Goal: Task Accomplishment & Management: Manage account settings

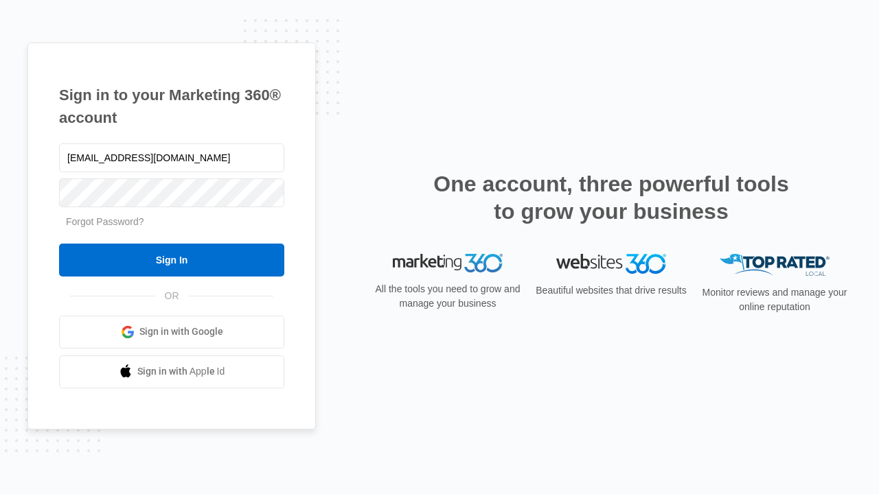
type input "[EMAIL_ADDRESS][DOMAIN_NAME]"
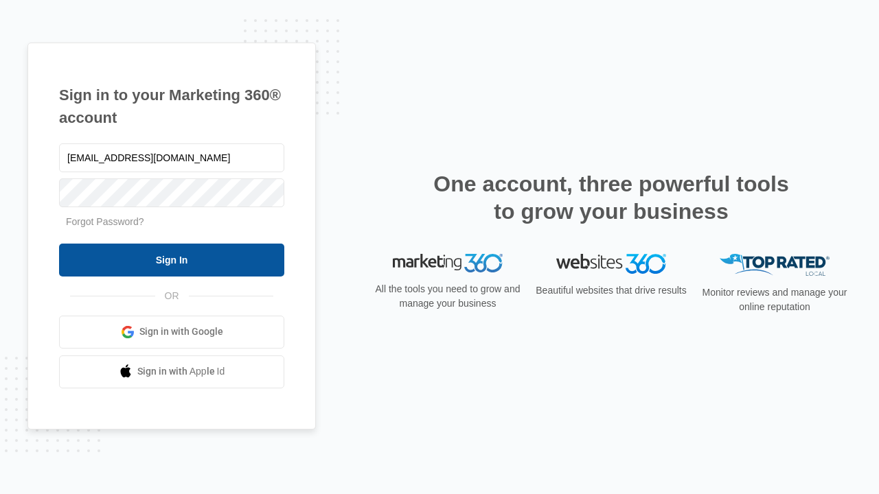
click at [172, 259] on input "Sign In" at bounding box center [171, 260] width 225 height 33
